Goal: Check status

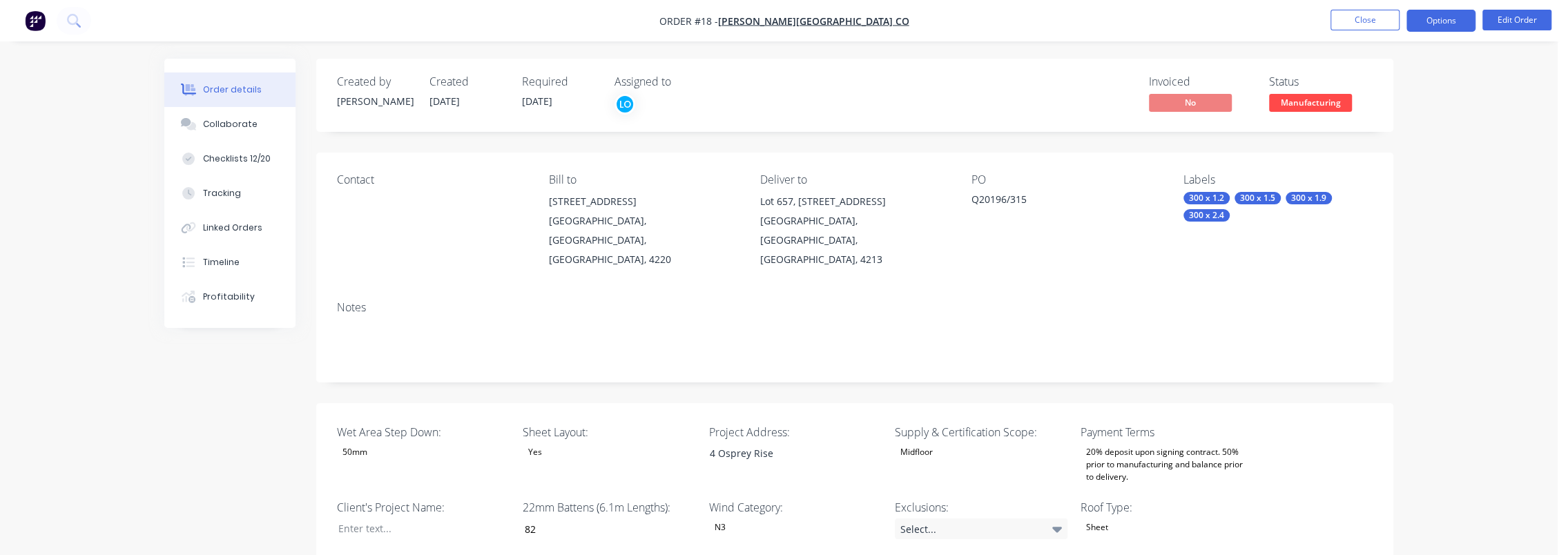
click at [1467, 23] on button "Options" at bounding box center [1442, 20] width 69 height 22
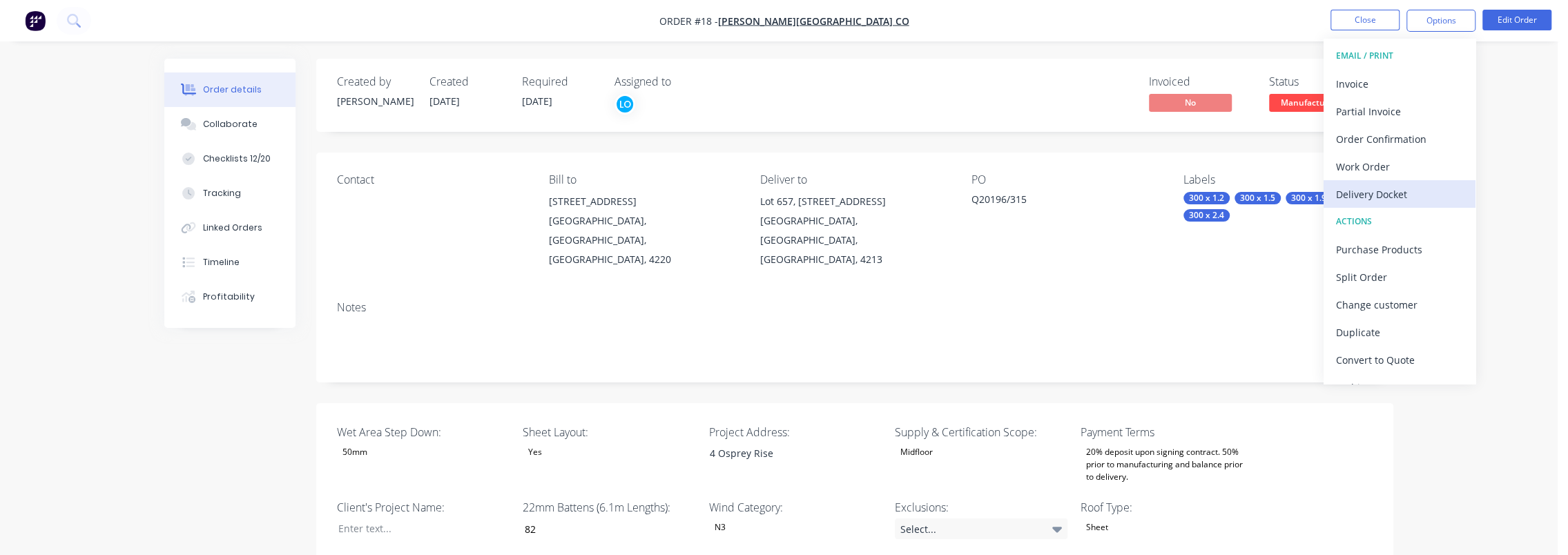
click at [1406, 197] on div "Delivery Docket" at bounding box center [1399, 194] width 127 height 20
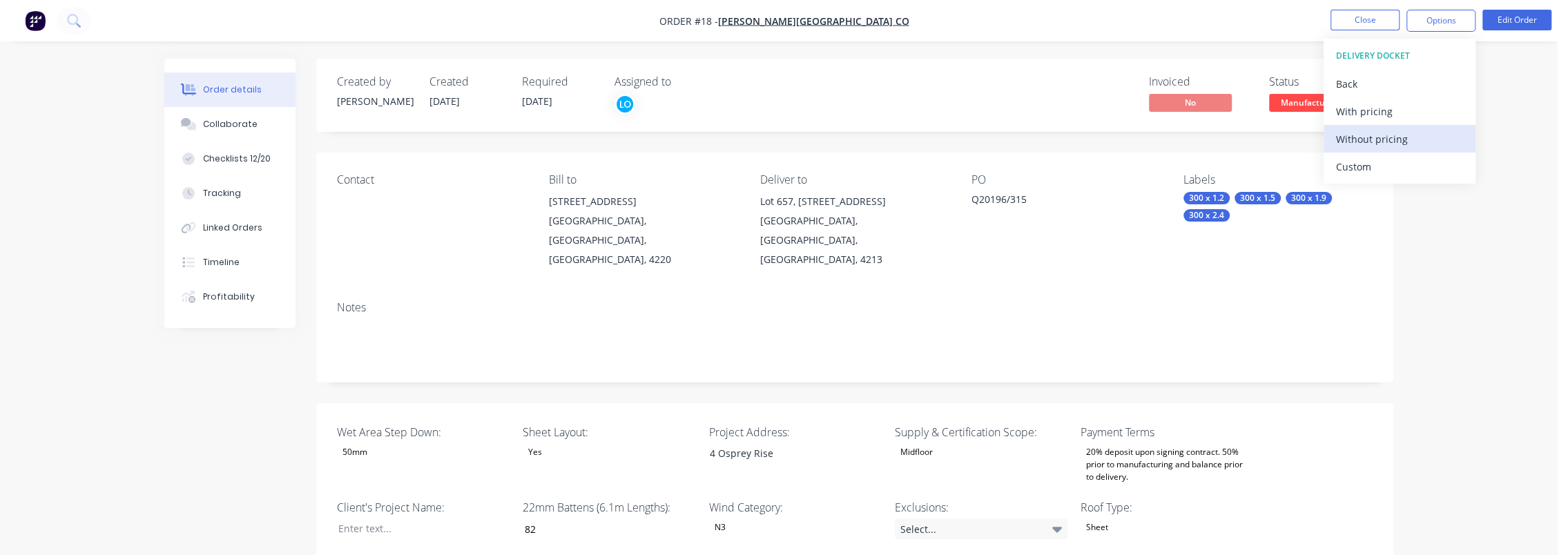
click at [1397, 134] on div "Without pricing" at bounding box center [1399, 139] width 127 height 20
drag, startPoint x: 1541, startPoint y: 96, endPoint x: 1380, endPoint y: 43, distance: 169.5
click at [1316, 101] on span "Manufacturing" at bounding box center [1311, 102] width 83 height 17
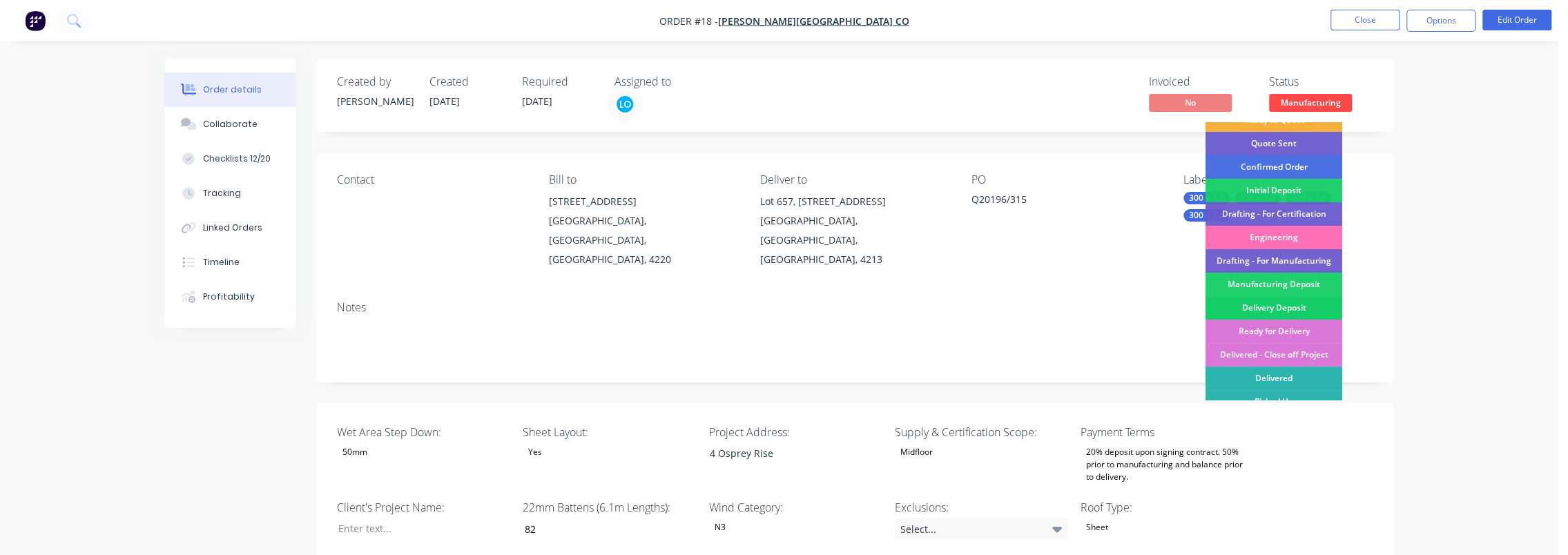
scroll to position [98, 0]
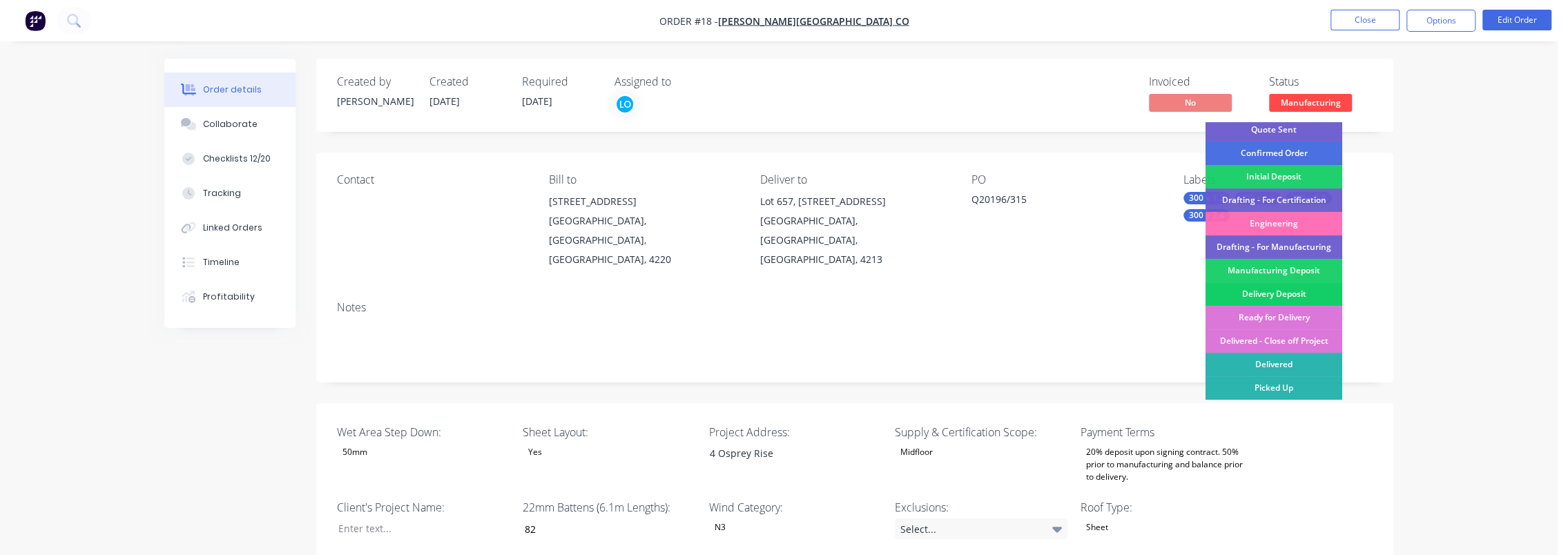
click at [1314, 289] on div "Delivery Deposit" at bounding box center [1273, 294] width 137 height 23
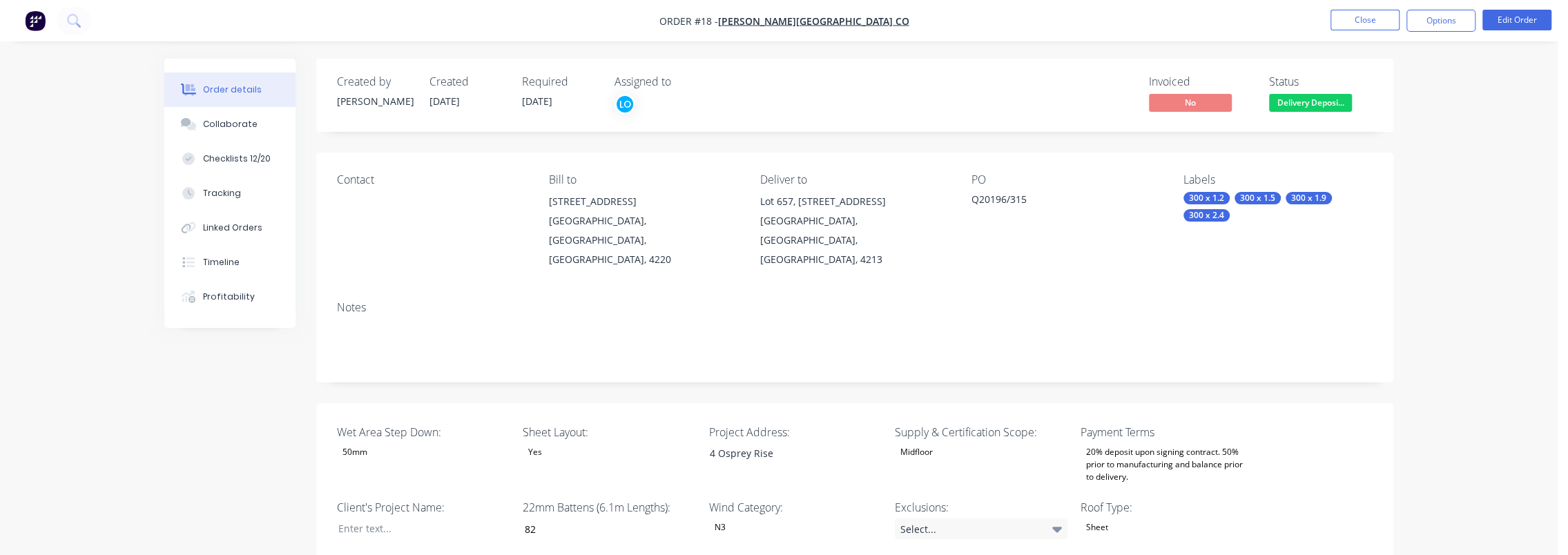
drag, startPoint x: 184, startPoint y: 391, endPoint x: 198, endPoint y: 393, distance: 14.1
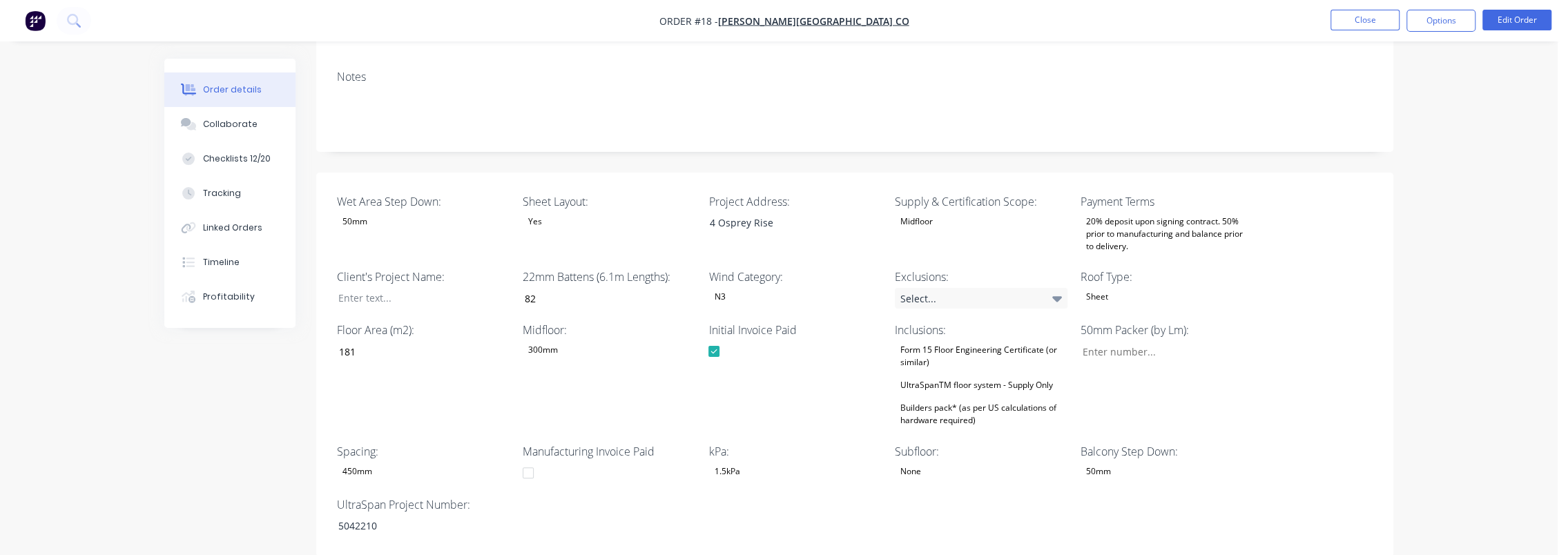
scroll to position [0, 0]
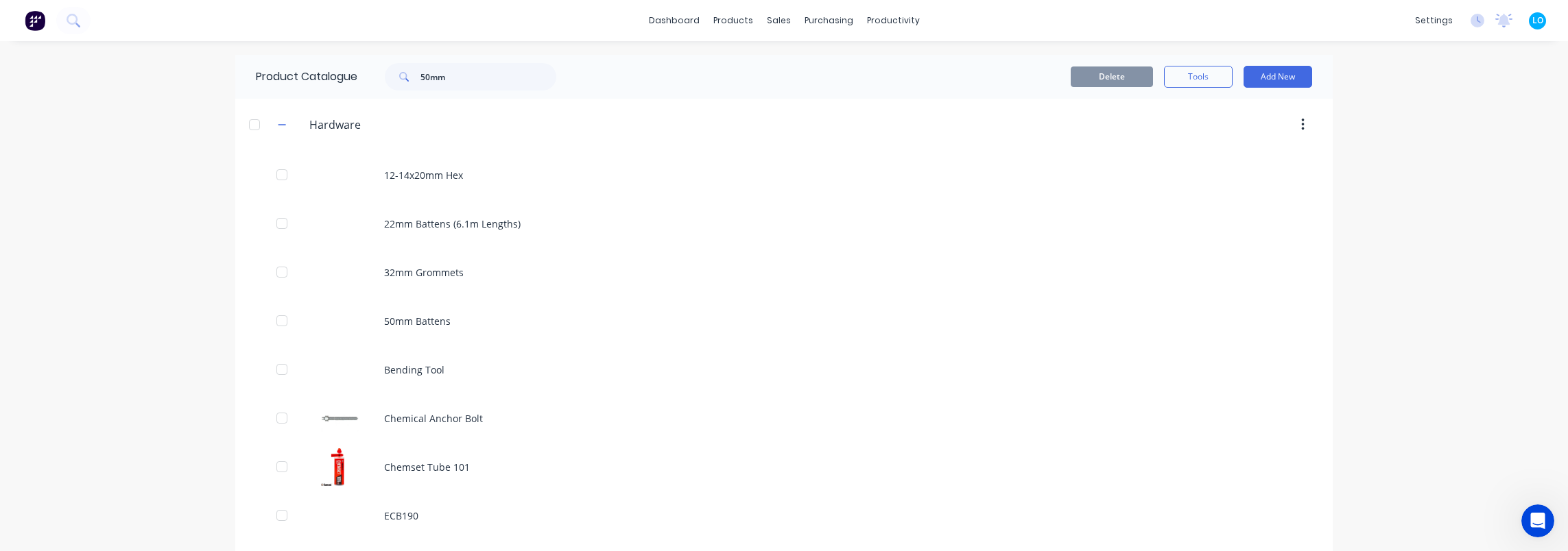
scroll to position [2, 0]
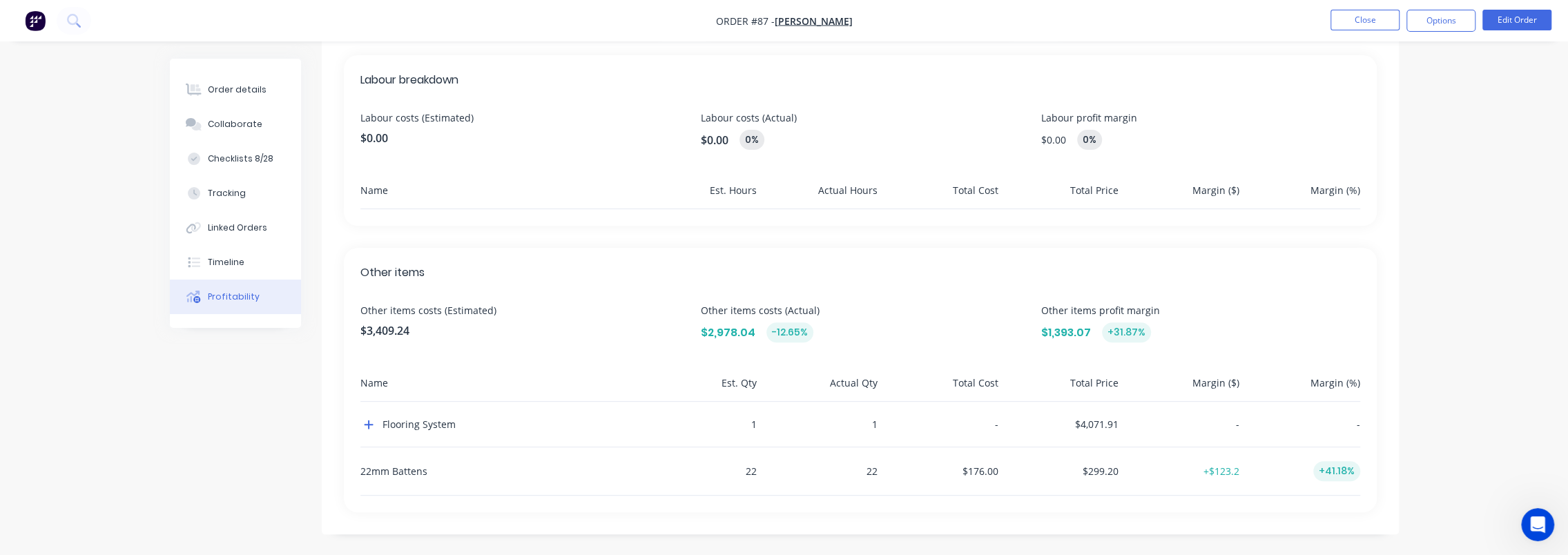
click at [154, 437] on div "Order details Collaborate Checklists 8/28 Tracking Linked Orders Timeline Profi…" at bounding box center [784, 96] width 1568 height 921
